Goal: Entertainment & Leisure: Consume media (video, audio)

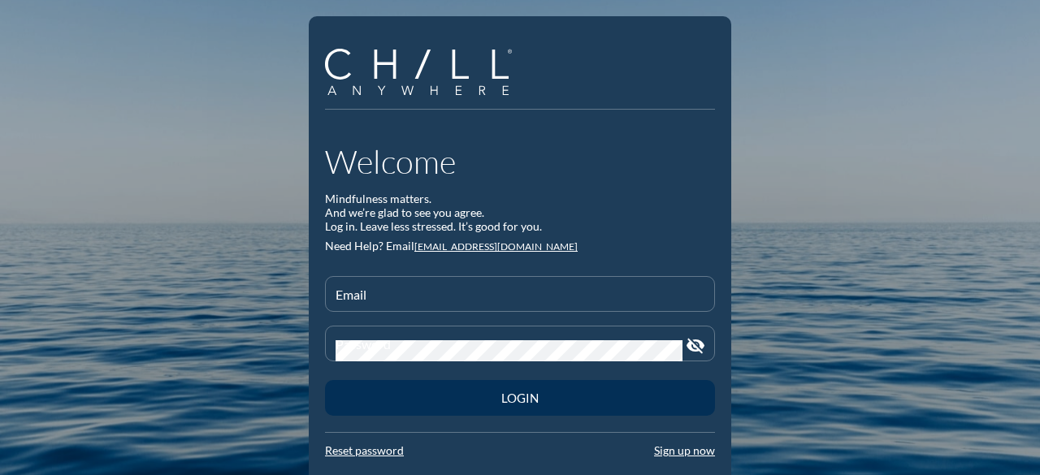
type input "[EMAIL_ADDRESS][DOMAIN_NAME]"
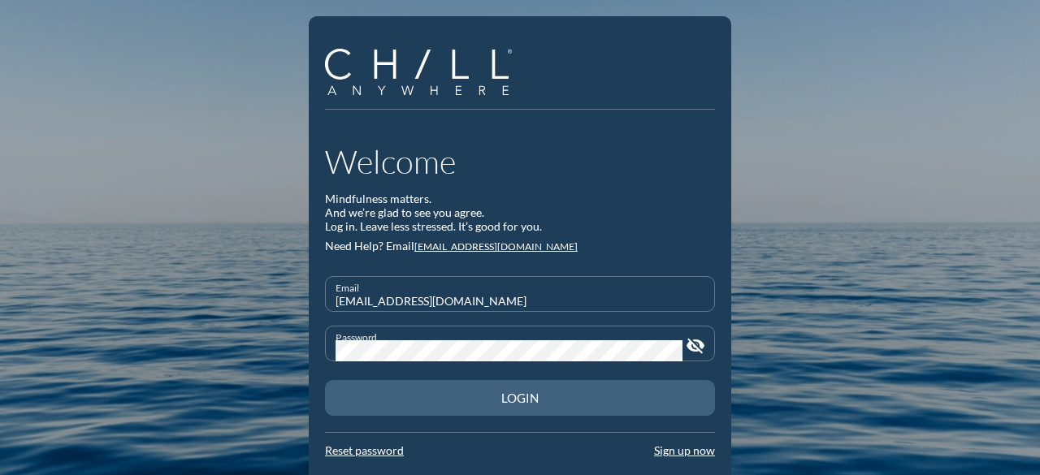
click at [526, 396] on div "Login" at bounding box center [519, 398] width 333 height 15
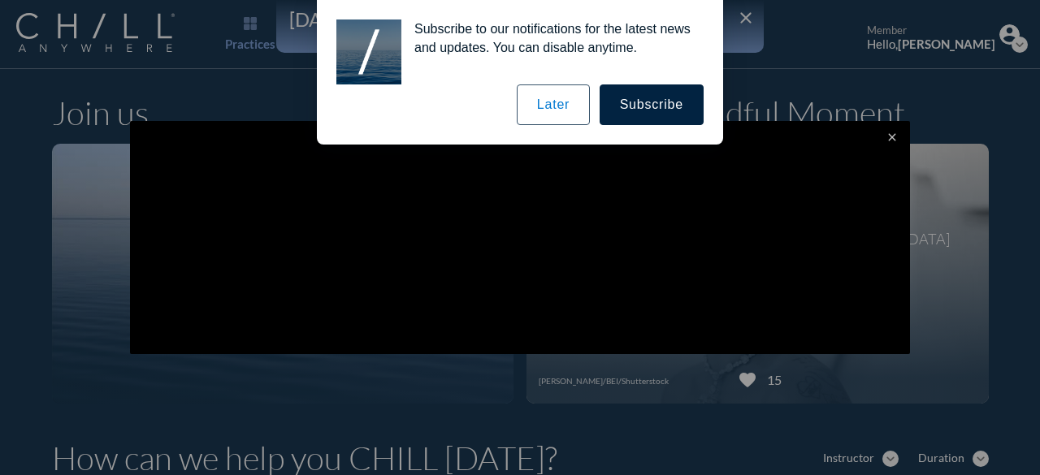
click at [563, 101] on button "Later" at bounding box center [553, 104] width 73 height 41
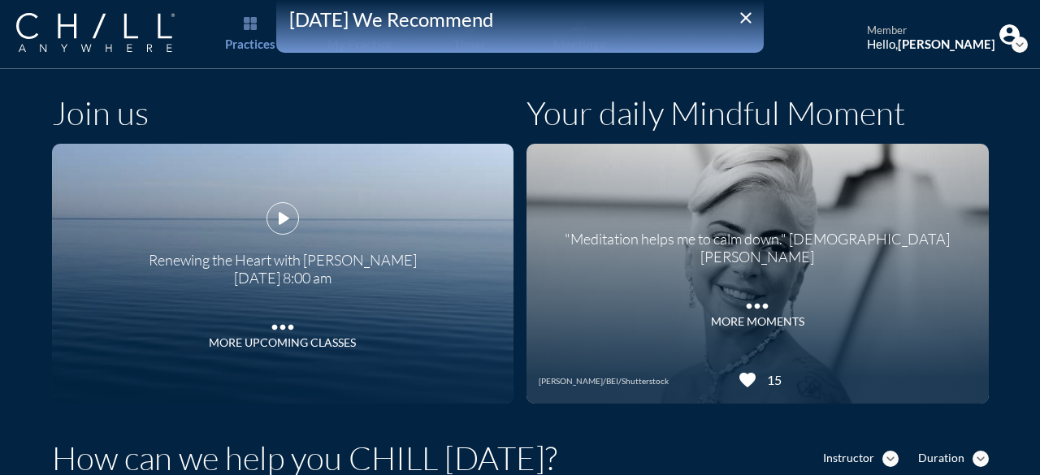
click at [278, 214] on icon "play_arrow" at bounding box center [283, 218] width 24 height 24
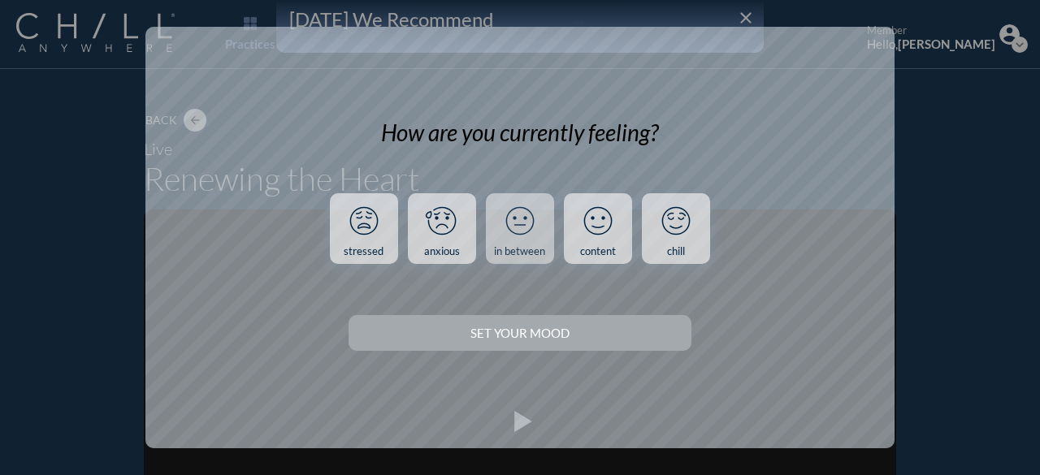
click at [522, 223] on icon at bounding box center [520, 221] width 42 height 42
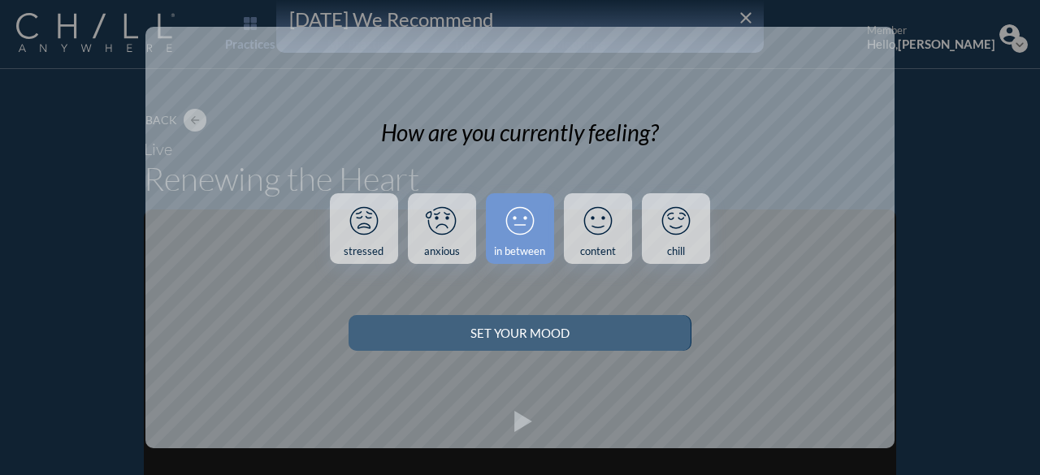
click at [522, 324] on button "Set your Mood" at bounding box center [520, 333] width 342 height 36
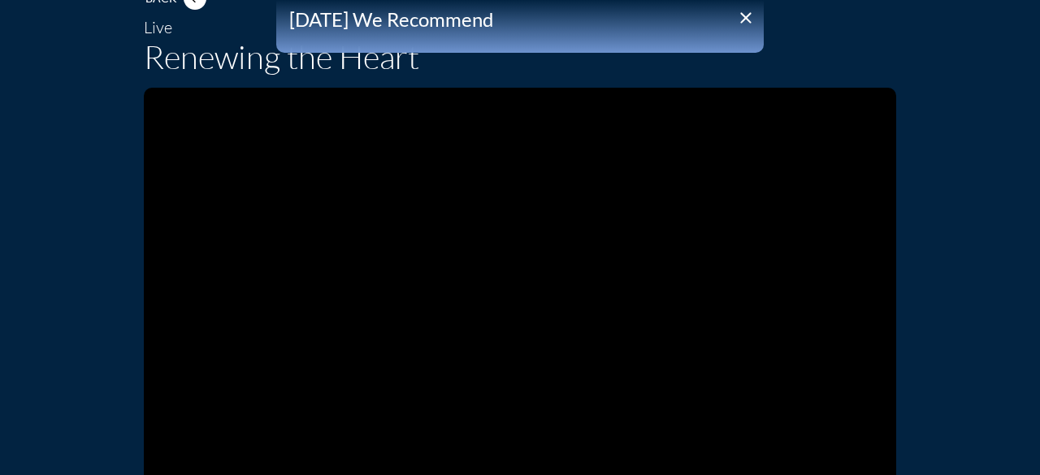
scroll to position [162, 0]
